Goal: Find specific page/section: Find specific page/section

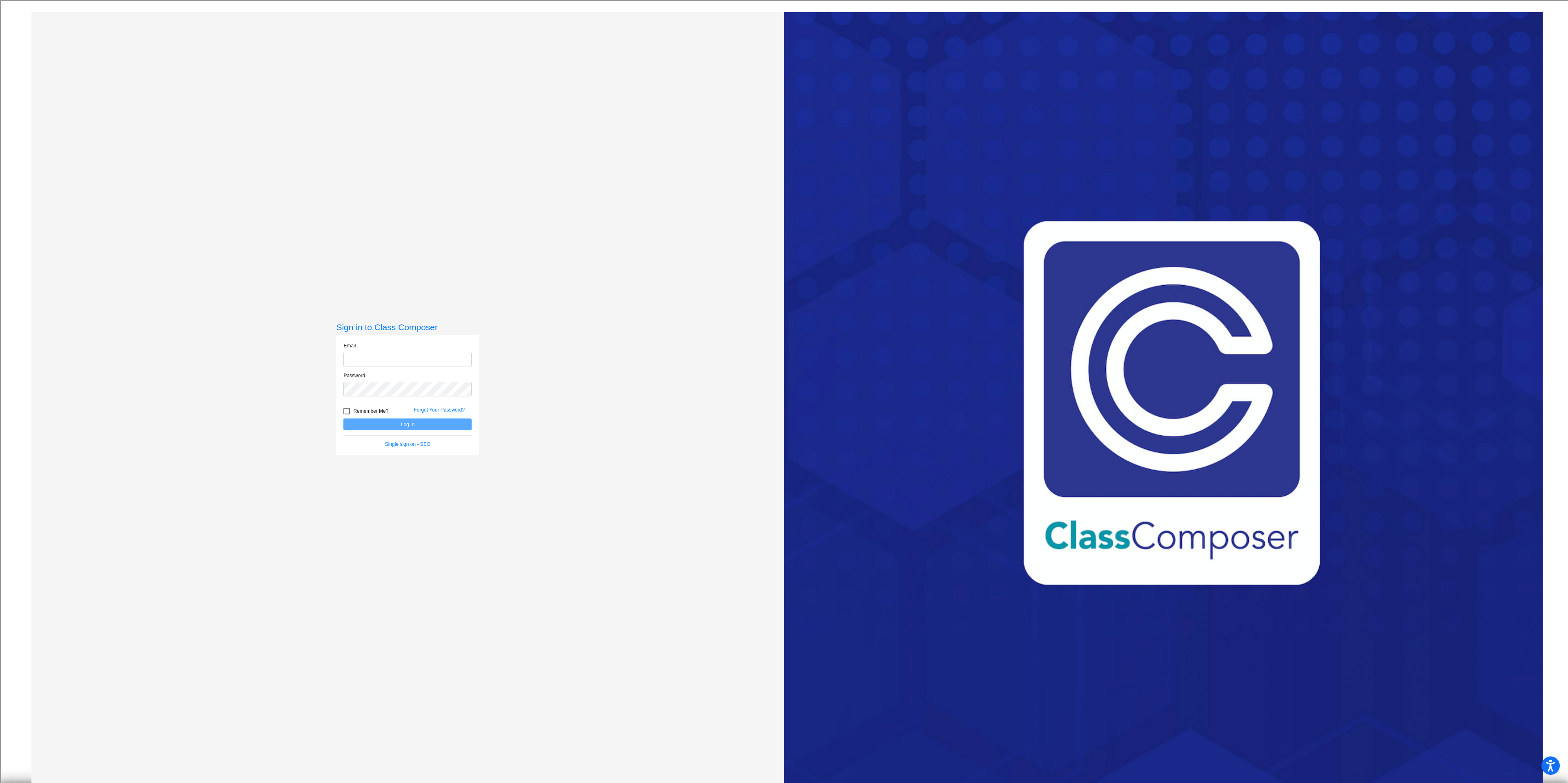
click at [364, 363] on input "email" at bounding box center [408, 359] width 128 height 15
type input "[EMAIL_ADDRESS][DOMAIN_NAME]"
click at [427, 428] on button "Log In" at bounding box center [408, 424] width 128 height 12
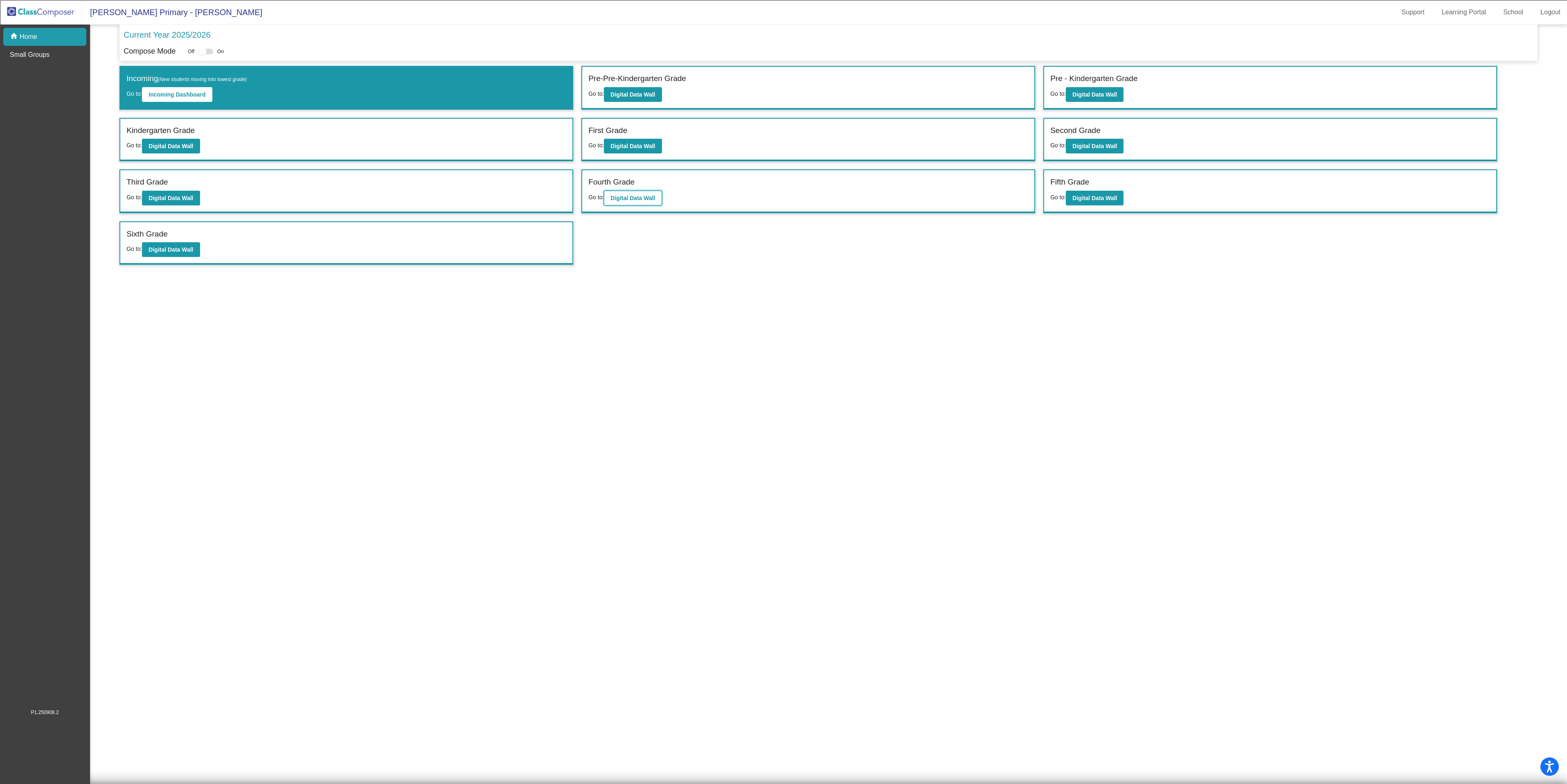
click at [643, 206] on button "Digital Data Wall" at bounding box center [632, 198] width 58 height 15
click at [626, 201] on b "Digital Data Wall" at bounding box center [632, 198] width 45 height 7
